Goal: Information Seeking & Learning: Learn about a topic

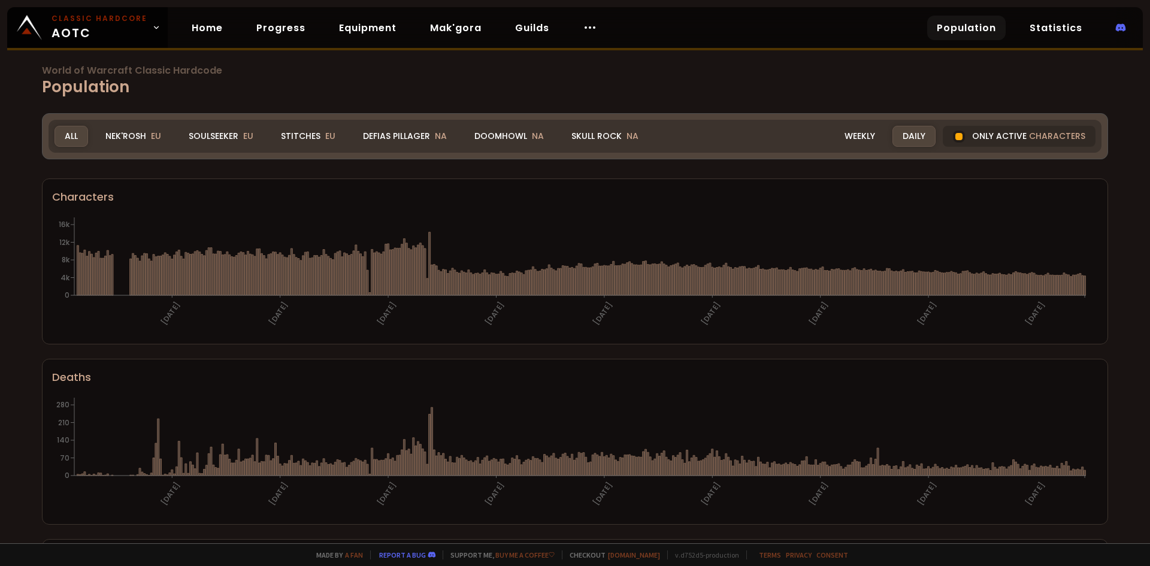
click at [158, 134] on span "EU" at bounding box center [156, 136] width 10 height 12
click at [956, 137] on div at bounding box center [959, 136] width 7 height 7
click at [953, 139] on div at bounding box center [959, 137] width 12 height 12
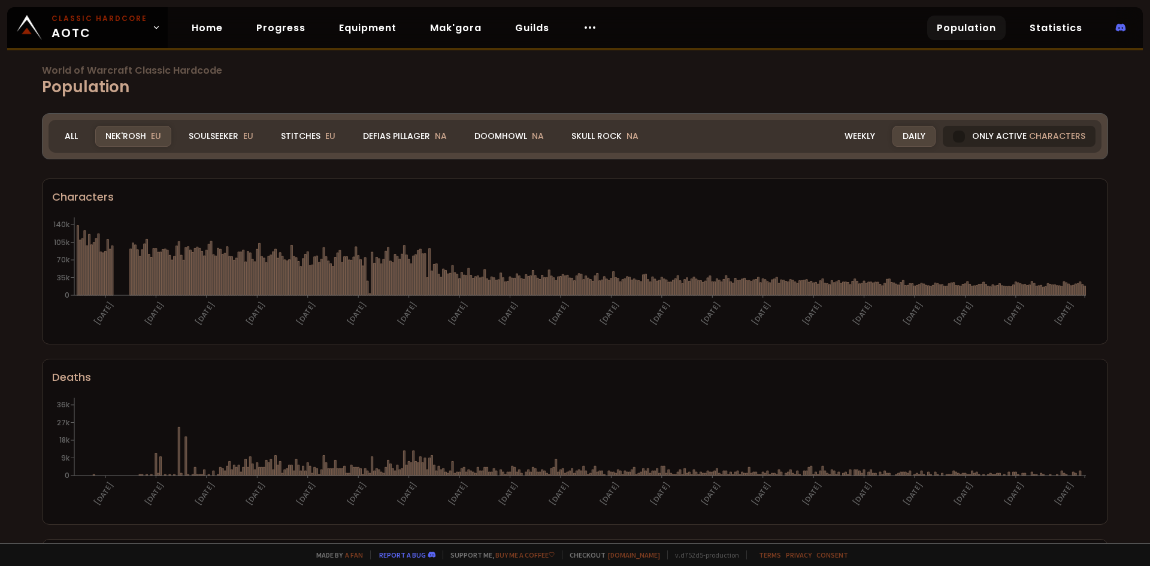
click at [953, 136] on div at bounding box center [959, 137] width 12 height 12
click at [209, 125] on div "Realm Nek'Rosh All Nek'Rosh EU Soulseeker EU Stitches EU Defias Pillager NA Doo…" at bounding box center [575, 136] width 1053 height 33
click at [207, 128] on div "Soulseeker EU" at bounding box center [221, 136] width 85 height 21
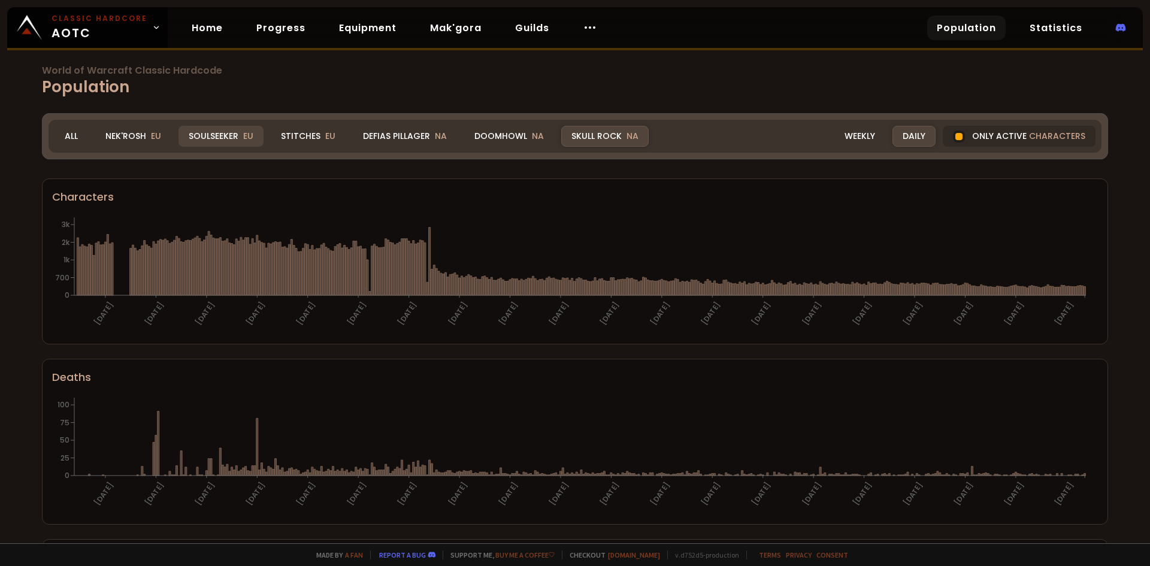
click at [224, 132] on div "Soulseeker EU" at bounding box center [221, 136] width 85 height 21
